Goal: Check status: Check status

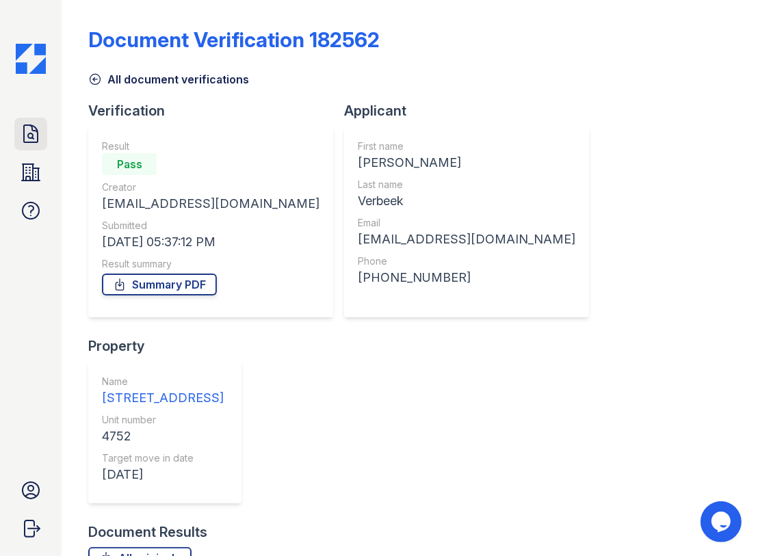
scroll to position [120, 0]
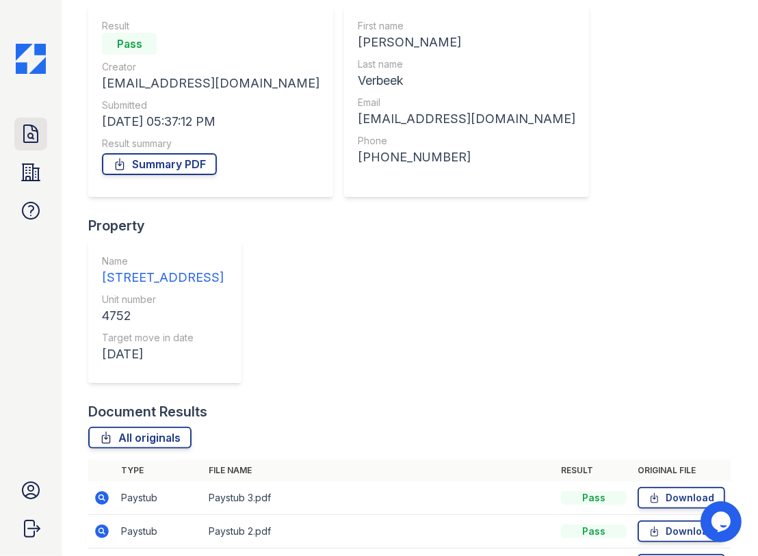
drag, startPoint x: 27, startPoint y: 144, endPoint x: 35, endPoint y: 137, distance: 10.2
click at [27, 143] on icon at bounding box center [31, 134] width 22 height 22
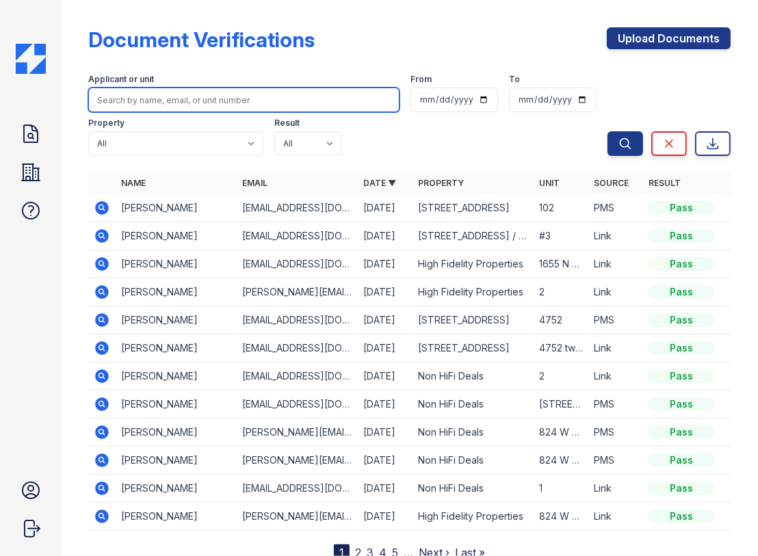
drag, startPoint x: 204, startPoint y: 109, endPoint x: 212, endPoint y: 105, distance: 9.2
click at [209, 106] on input "search" at bounding box center [243, 100] width 311 height 25
paste input "Shetara Warrior"
type input "Shetara Warrior"
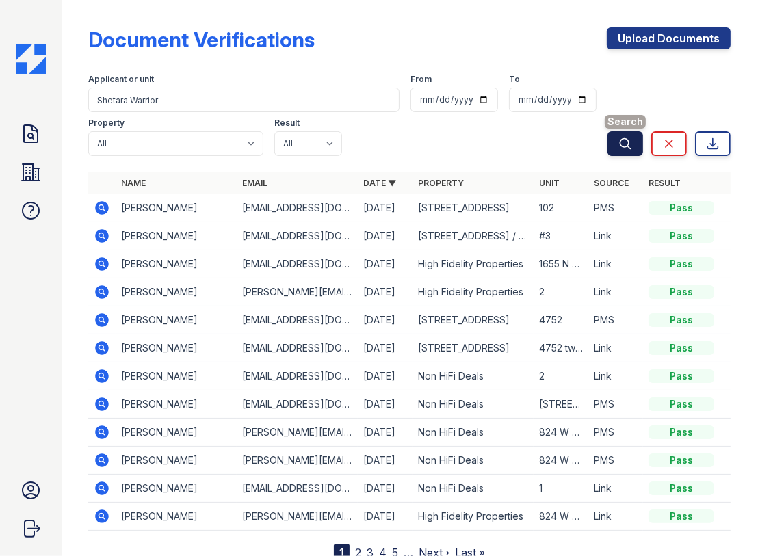
click at [619, 140] on icon "submit" at bounding box center [626, 144] width 14 height 14
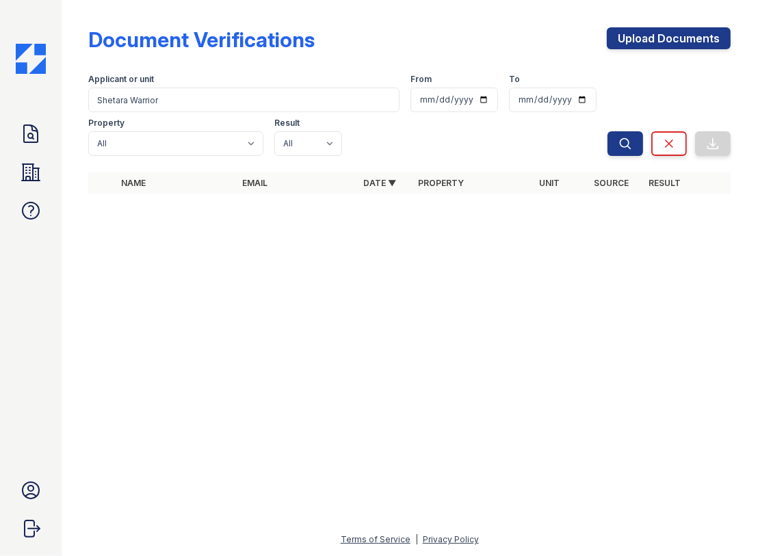
click at [374, 312] on div at bounding box center [410, 381] width 653 height 302
click at [652, 266] on div at bounding box center [410, 381] width 653 height 302
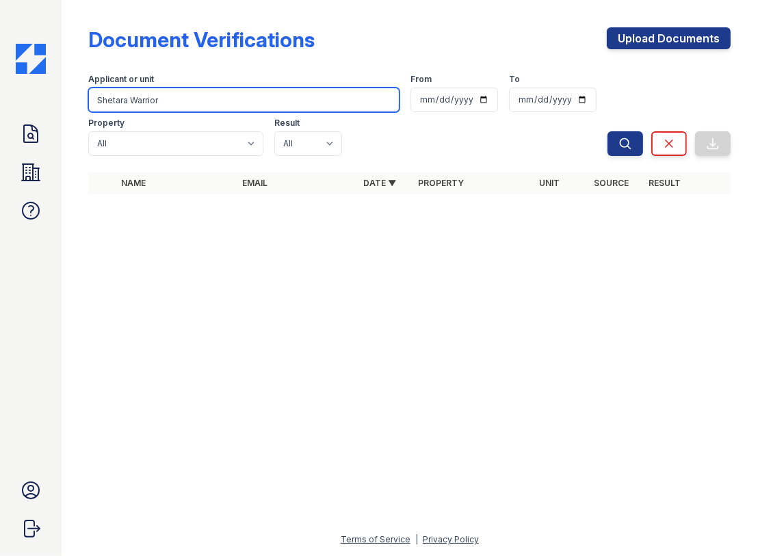
click at [179, 99] on input "Shetara Warrior" at bounding box center [243, 100] width 311 height 25
paste input "[EMAIL_ADDRESS][DOMAIN_NAME]"
type input "[EMAIL_ADDRESS][DOMAIN_NAME]"
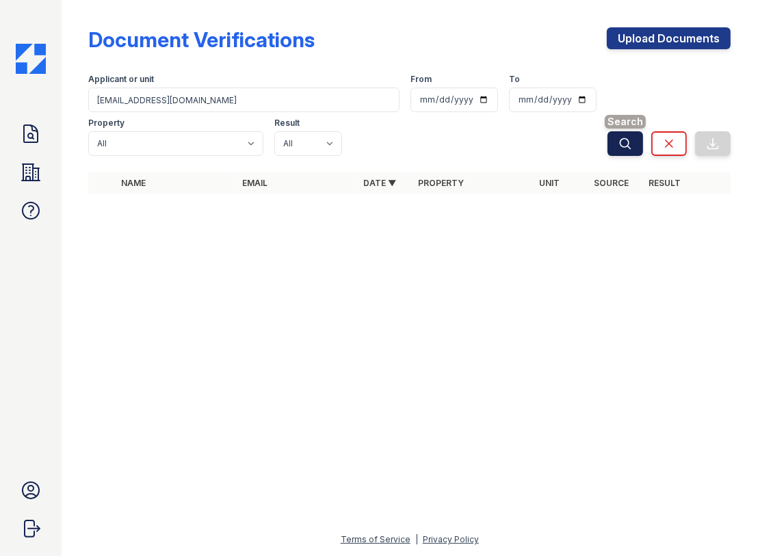
click at [626, 144] on icon "submit" at bounding box center [626, 144] width 14 height 14
click at [636, 290] on div at bounding box center [410, 381] width 653 height 302
click at [714, 435] on div at bounding box center [410, 381] width 653 height 302
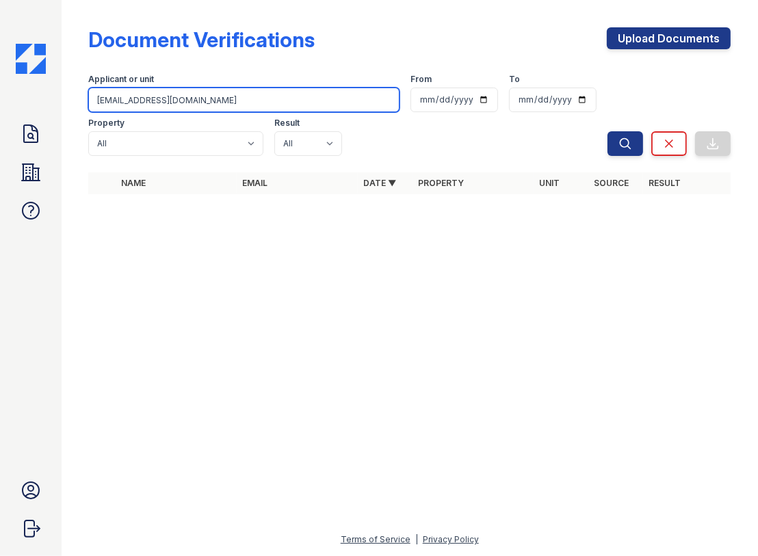
drag, startPoint x: 212, startPoint y: 93, endPoint x: -58, endPoint y: 107, distance: 270.1
click at [0, 107] on html "Doc Verifications Properties FAQ [PERSON_NAME] High Fidelity Property Managemen…" at bounding box center [379, 278] width 758 height 556
click at [140, 105] on input "[EMAIL_ADDRESS][DOMAIN_NAME]" at bounding box center [243, 100] width 311 height 25
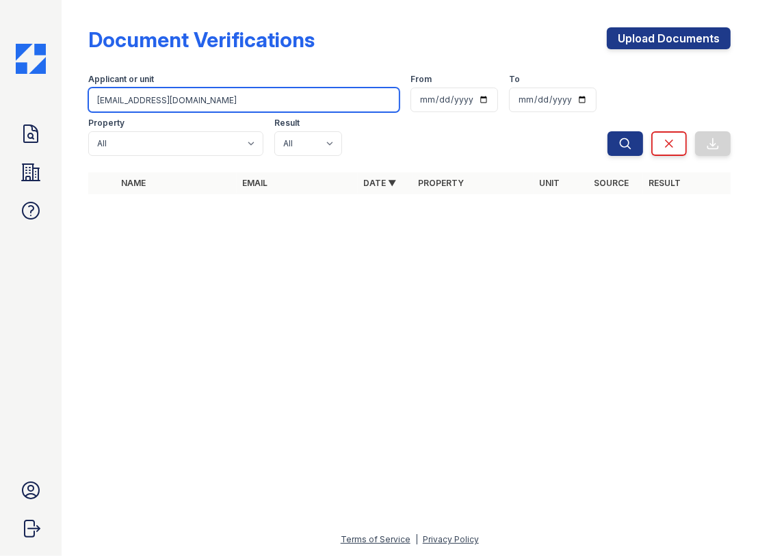
drag, startPoint x: 231, startPoint y: 107, endPoint x: 55, endPoint y: 110, distance: 175.9
click at [55, 110] on div "Doc Verifications Properties FAQ [PERSON_NAME] High Fidelity Property Managemen…" at bounding box center [379, 278] width 758 height 556
paste input "Shetara"
type input "Shetara"
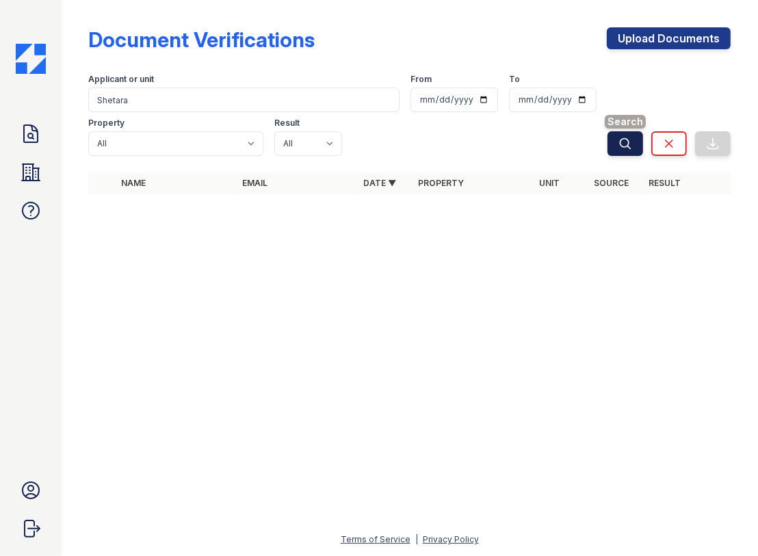
click at [623, 137] on icon "submit" at bounding box center [626, 144] width 14 height 14
